Goal: Find specific page/section: Find specific page/section

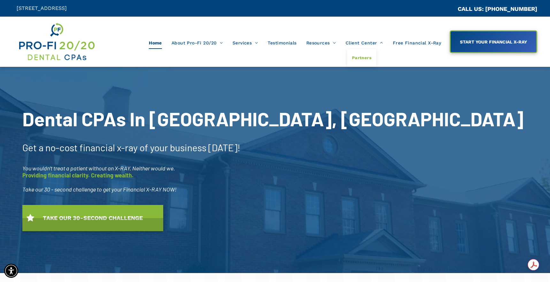
click at [364, 56] on span "Partners" at bounding box center [361, 58] width 19 height 8
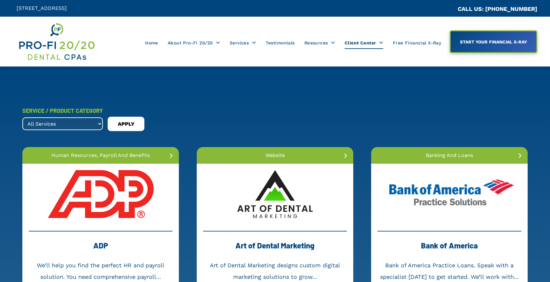
click at [76, 125] on select "All Services banking and loans dental collections dental membership forensic ac…" at bounding box center [62, 123] width 81 height 13
select select ".supplies"
click at [22, 117] on select "All Services banking and loans dental collections dental membership forensic ac…" at bounding box center [62, 123] width 81 height 13
click at [140, 125] on div "APPLY" at bounding box center [126, 124] width 37 height 14
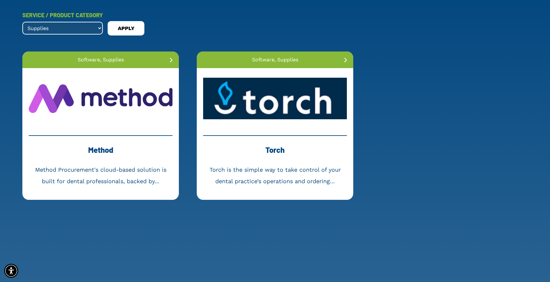
scroll to position [96, 0]
